Goal: Information Seeking & Learning: Learn about a topic

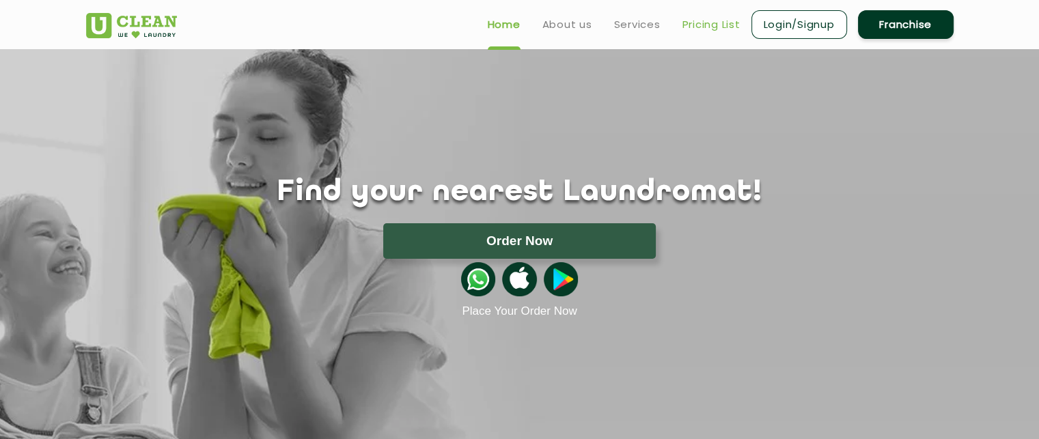
click at [706, 19] on link "Pricing List" at bounding box center [711, 24] width 58 height 16
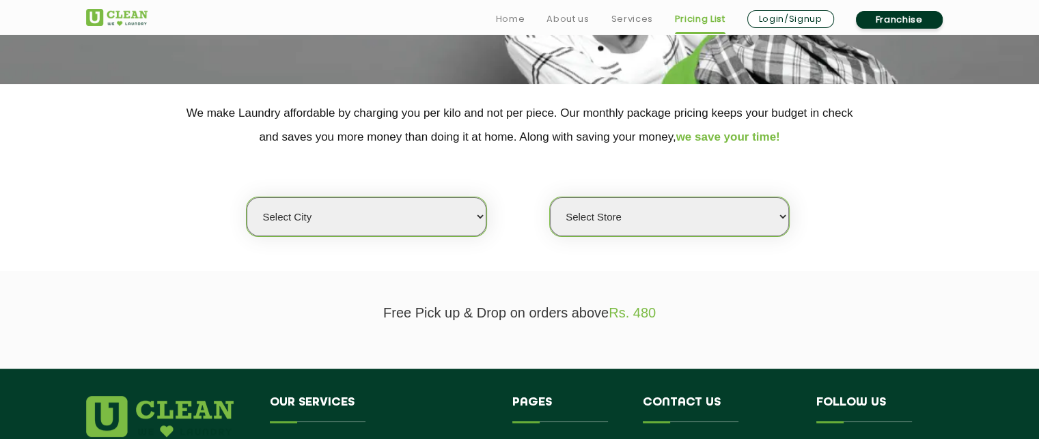
scroll to position [234, 0]
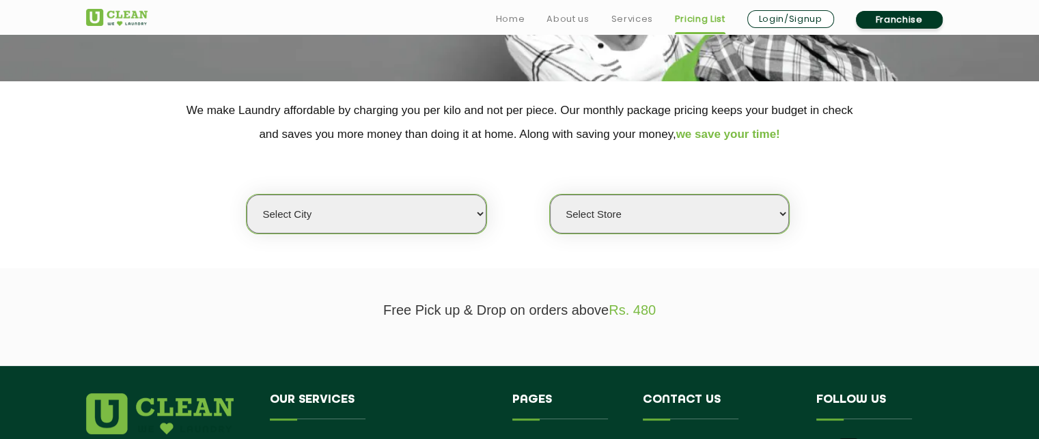
click at [439, 203] on select "Select city [GEOGRAPHIC_DATA] [GEOGRAPHIC_DATA] [GEOGRAPHIC_DATA] [GEOGRAPHIC_D…" at bounding box center [366, 214] width 239 height 39
select select "172"
click at [247, 195] on select "Select city [GEOGRAPHIC_DATA] [GEOGRAPHIC_DATA] [GEOGRAPHIC_DATA] [GEOGRAPHIC_D…" at bounding box center [366, 214] width 239 height 39
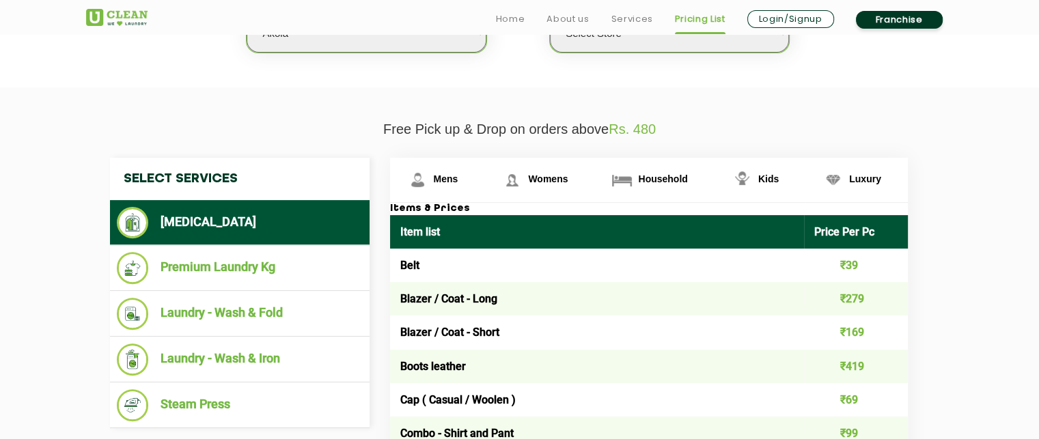
scroll to position [416, 0]
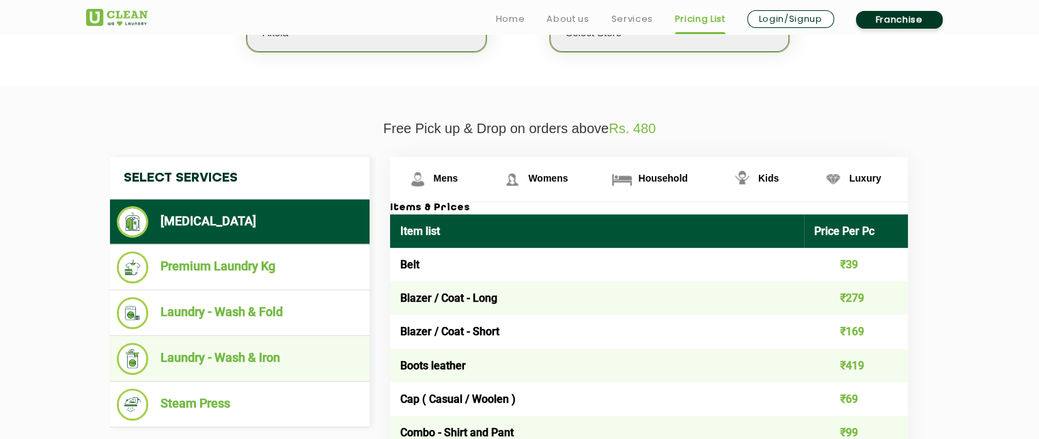
click at [216, 359] on li "Laundry - Wash & Iron" at bounding box center [240, 359] width 246 height 32
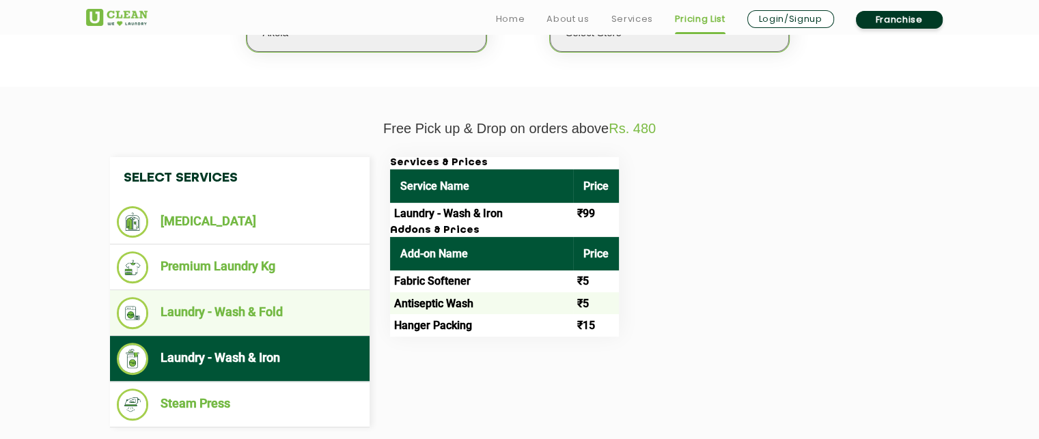
click at [265, 312] on li "Laundry - Wash & Fold" at bounding box center [240, 313] width 246 height 32
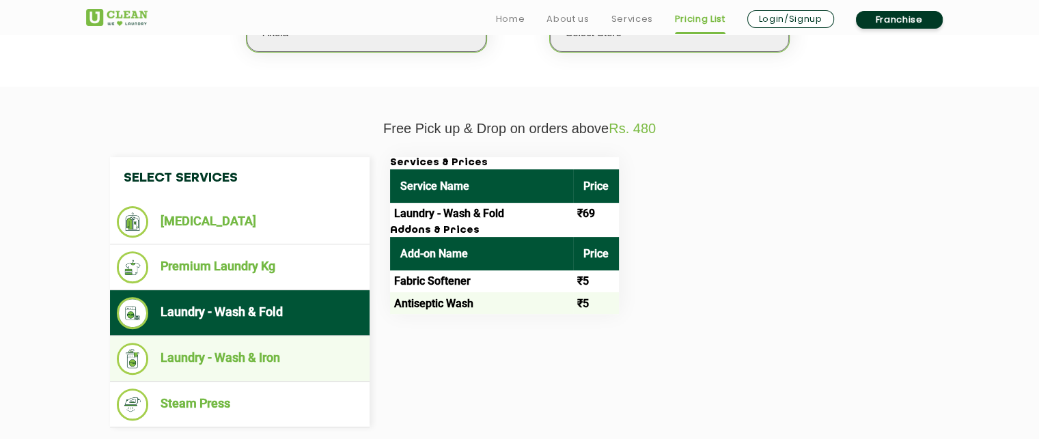
click at [251, 361] on li "Laundry - Wash & Iron" at bounding box center [240, 359] width 246 height 32
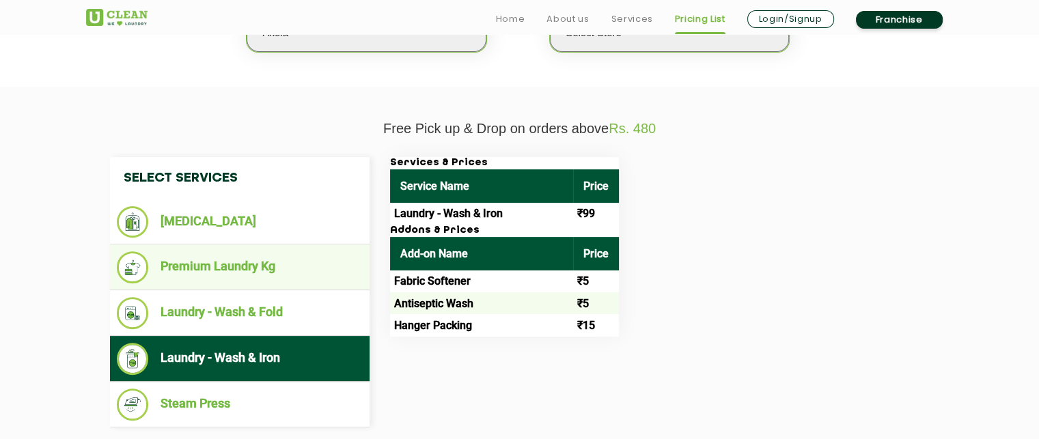
click at [283, 253] on li "Premium Laundry Kg" at bounding box center [240, 267] width 246 height 32
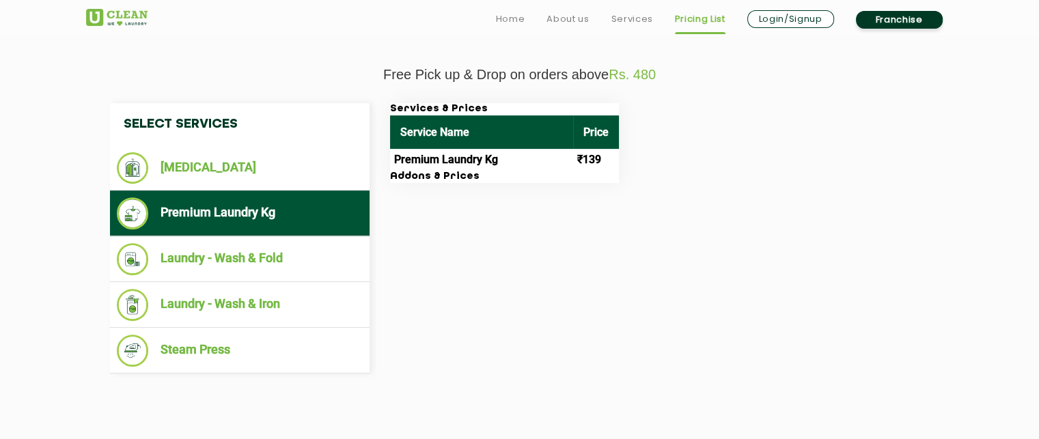
scroll to position [474, 0]
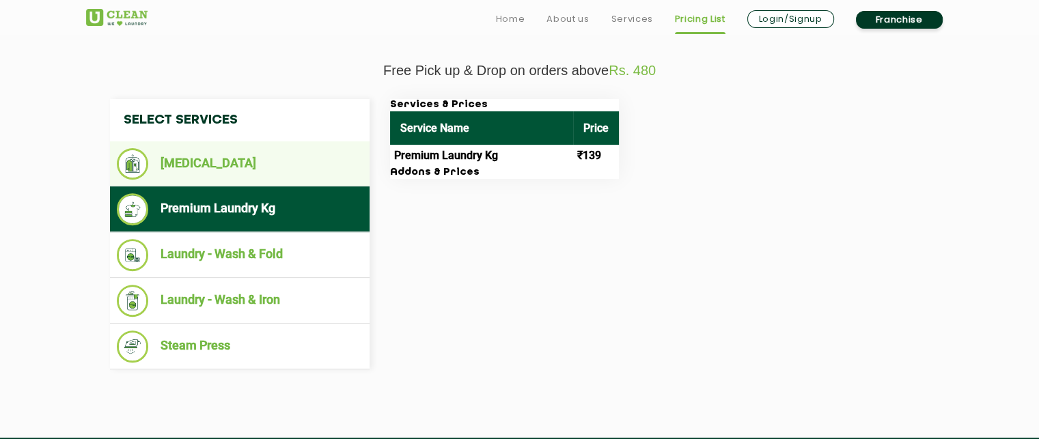
click at [213, 161] on li "[MEDICAL_DATA]" at bounding box center [240, 163] width 246 height 31
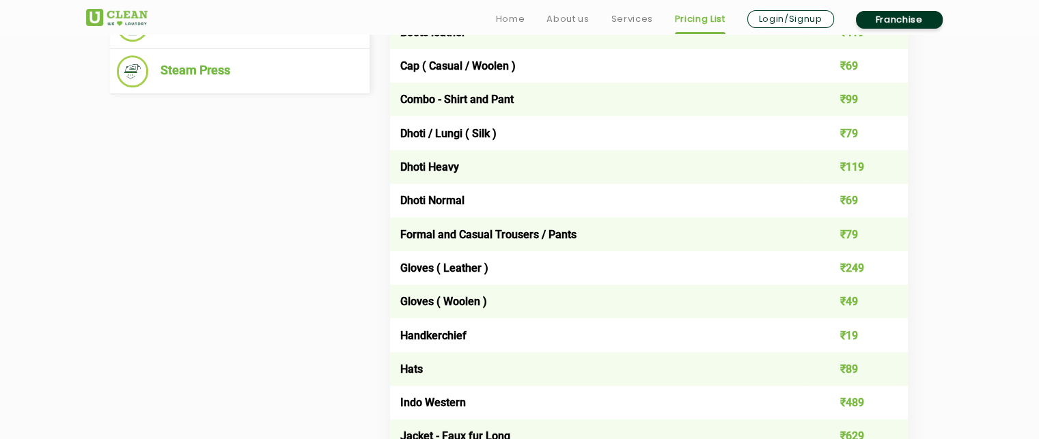
scroll to position [753, 0]
